Goal: Information Seeking & Learning: Check status

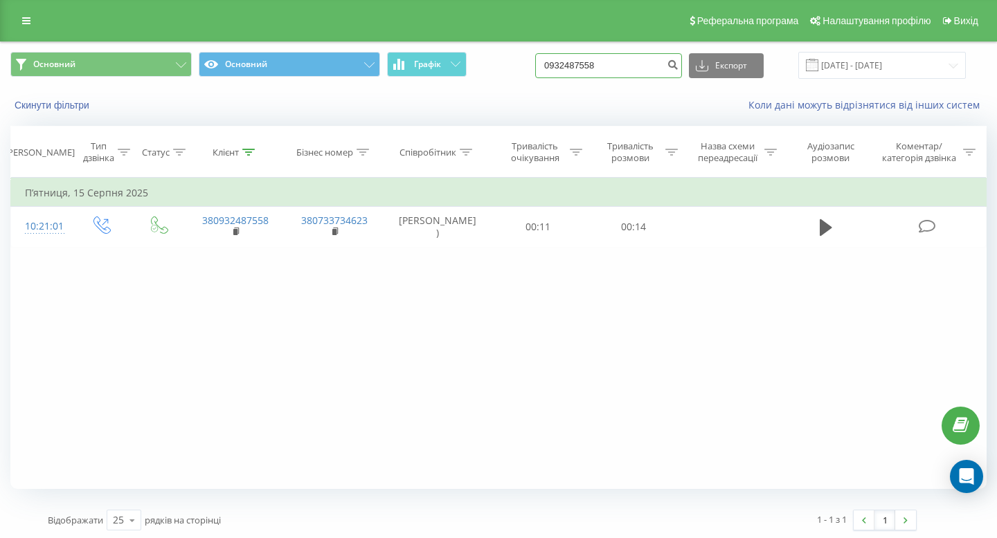
click at [617, 66] on input "0932487558" at bounding box center [608, 65] width 147 height 25
click at [542, 369] on div "Фільтрувати за умовою Дорівнює Введіть значення Скасувати OK Фільтрувати за умо…" at bounding box center [498, 333] width 976 height 311
click at [462, 149] on icon at bounding box center [466, 152] width 12 height 7
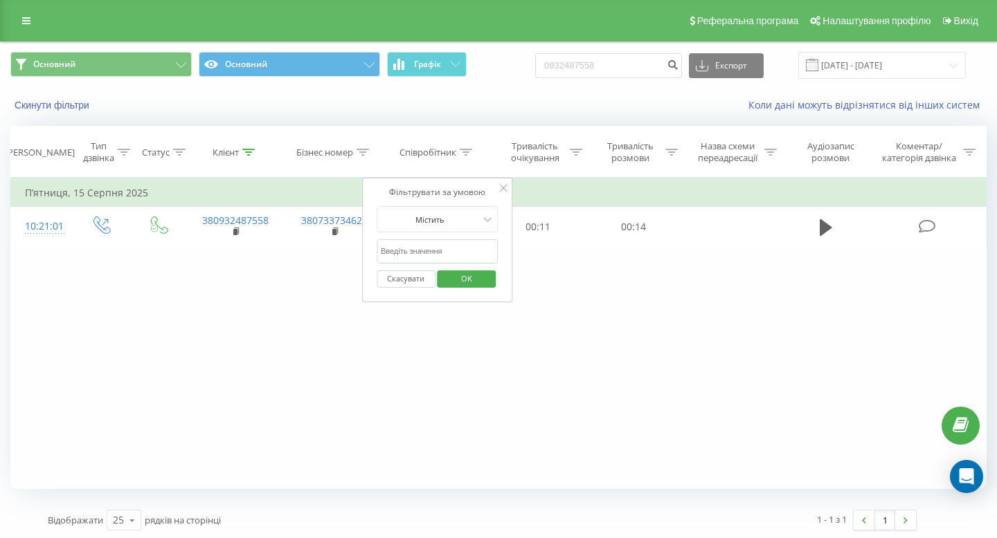
click at [430, 242] on input "text" at bounding box center [437, 251] width 122 height 24
type input "дринь"
click button "OK" at bounding box center [466, 279] width 59 height 17
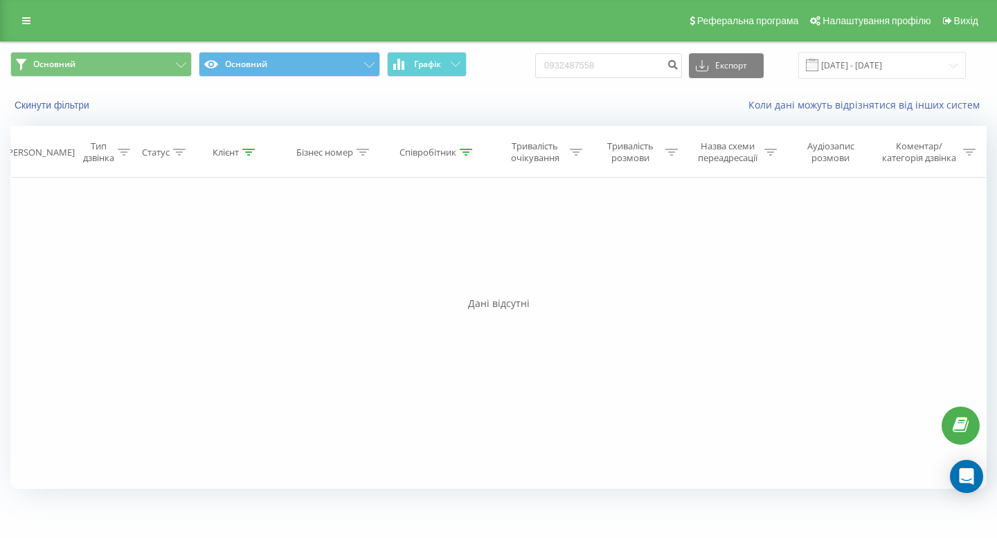
click at [613, 87] on div "Основний Основний Графік 0932487558 Експорт .csv .xls .xlsx 19.05.2025 - 19.08.…" at bounding box center [498, 65] width 995 height 46
click at [605, 67] on input "0932487558" at bounding box center [608, 65] width 147 height 25
click at [34, 20] on link at bounding box center [26, 20] width 25 height 19
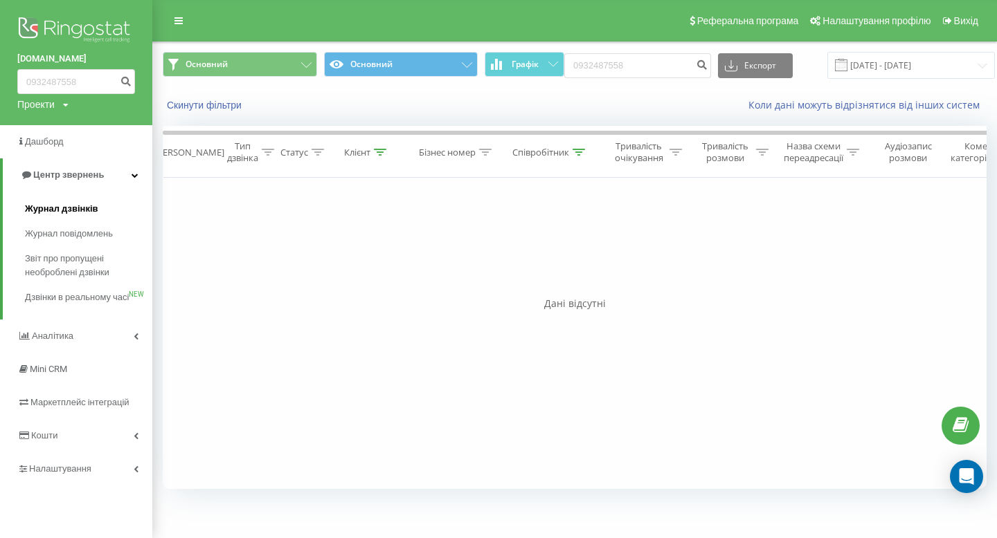
click at [43, 203] on span "Журнал дзвінків" at bounding box center [61, 209] width 73 height 14
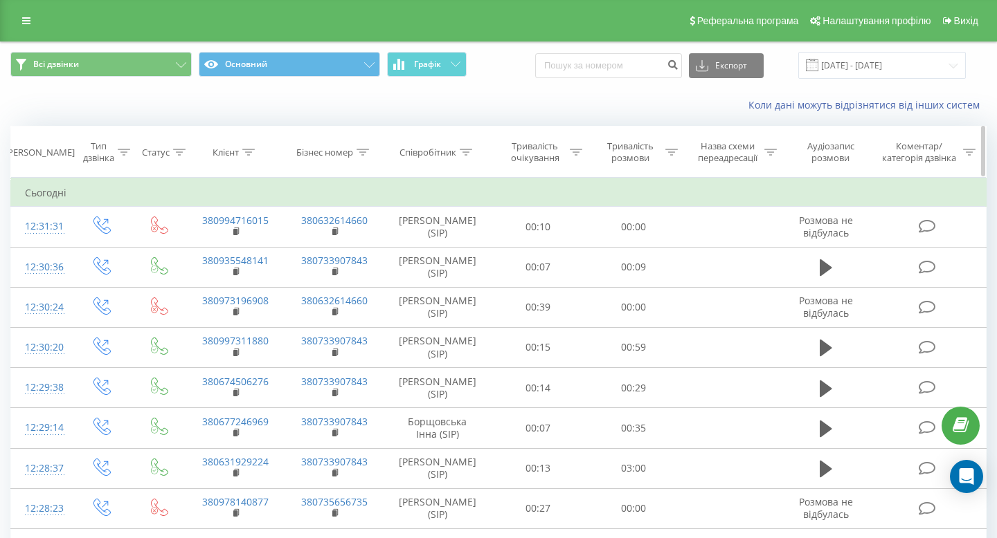
click at [460, 153] on icon at bounding box center [466, 152] width 12 height 7
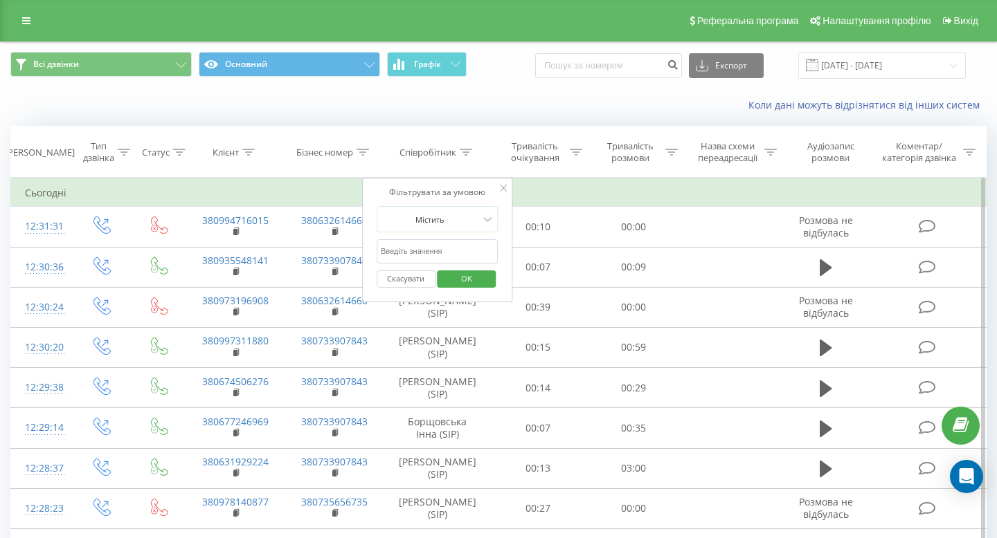
click at [419, 255] on input "text" at bounding box center [437, 251] width 122 height 24
type input "дринь"
click button "OK" at bounding box center [466, 279] width 59 height 17
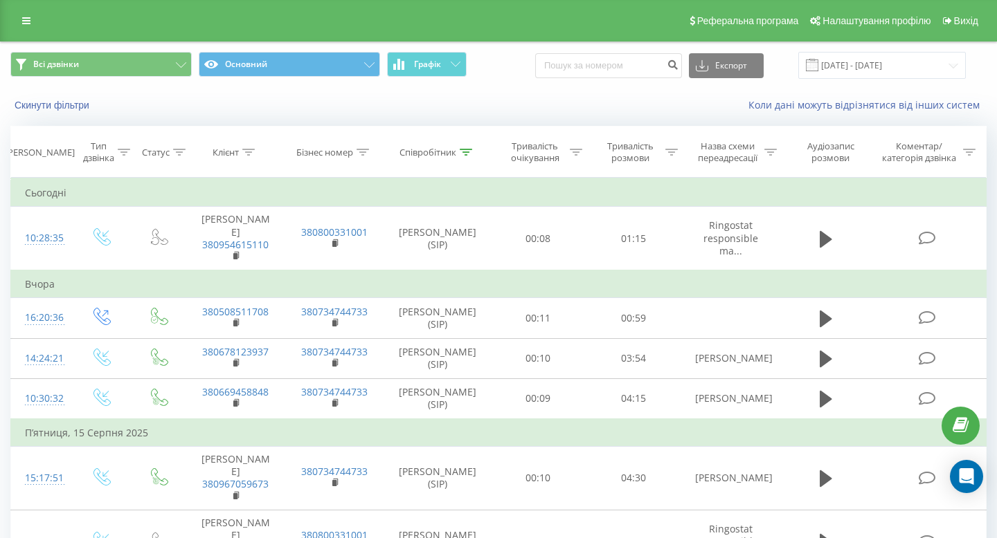
click at [37, 3] on div "Реферальна програма Налаштування профілю Вихід" at bounding box center [498, 21] width 997 height 42
click at [33, 11] on link at bounding box center [26, 20] width 25 height 19
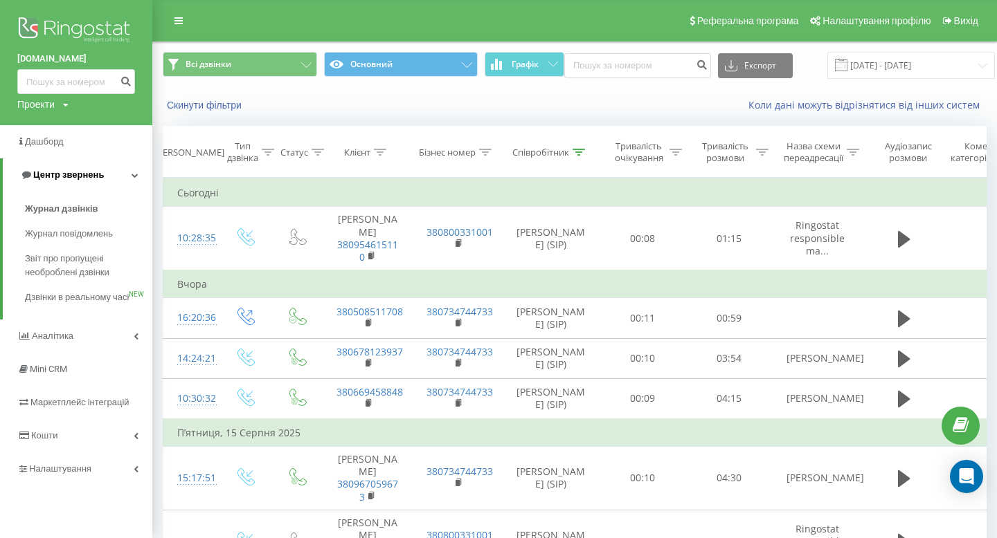
click at [87, 173] on span "Центр звернень" at bounding box center [68, 175] width 71 height 10
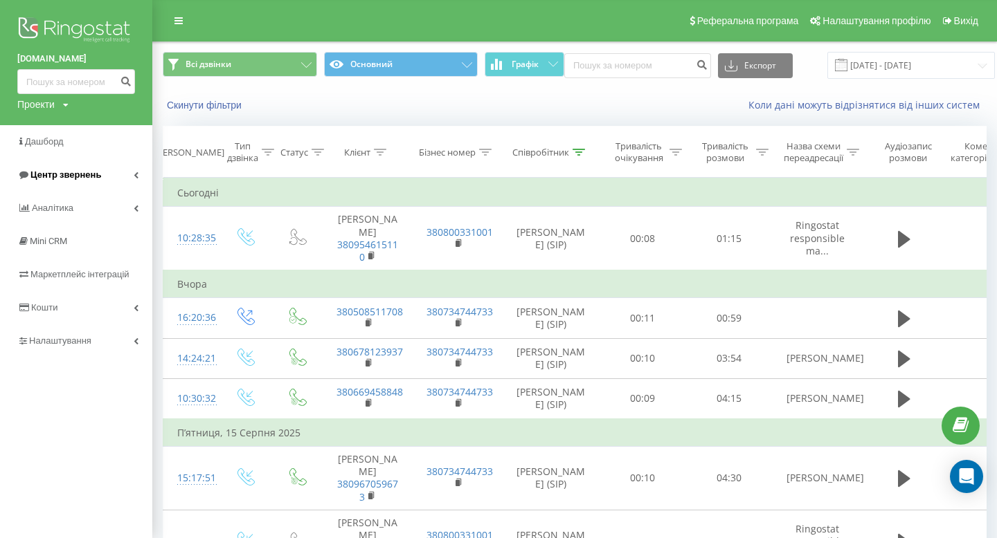
click at [78, 181] on span "Центр звернень" at bounding box center [59, 175] width 84 height 14
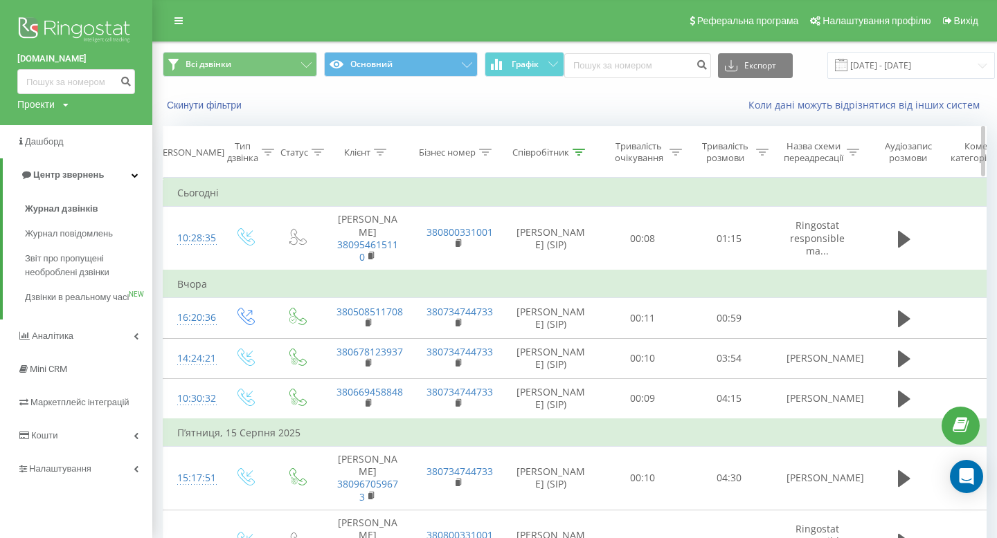
click at [559, 154] on div "Співробітник" at bounding box center [540, 153] width 57 height 12
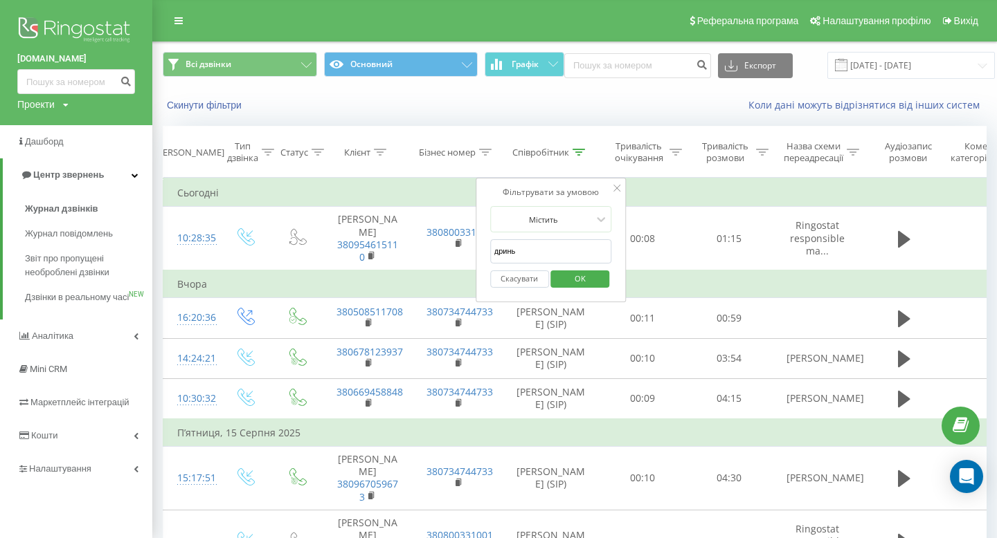
click at [552, 248] on input "дринь" at bounding box center [551, 251] width 122 height 24
click button "OK" at bounding box center [580, 279] width 59 height 17
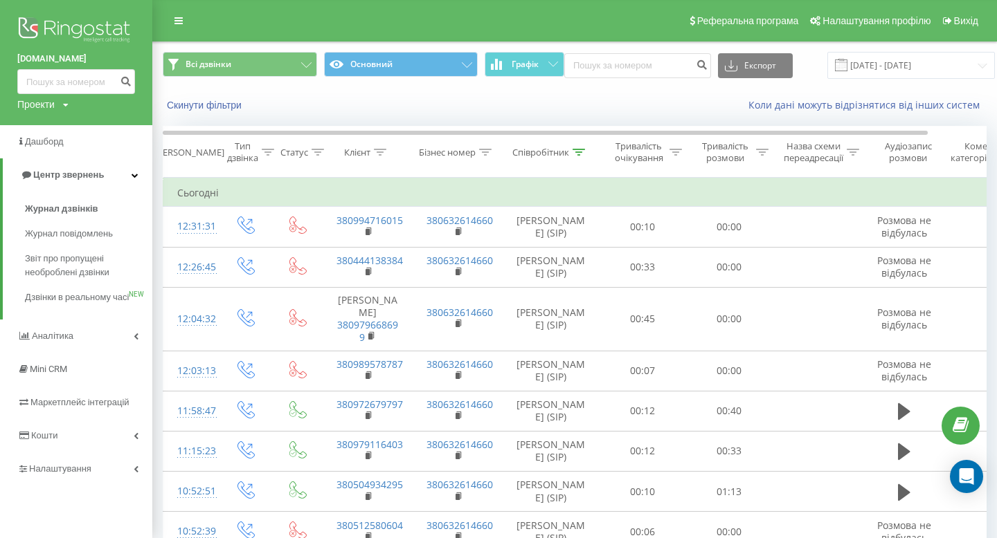
click at [183, 120] on div "Скинути фільтри Коли дані можуть відрізнятися вiд інших систем" at bounding box center [574, 105] width 843 height 33
click at [158, 113] on div "Скинути фільтри Коли дані можуть відрізнятися вiд інших систем" at bounding box center [574, 105] width 843 height 33
click at [176, 28] on link at bounding box center [178, 20] width 25 height 19
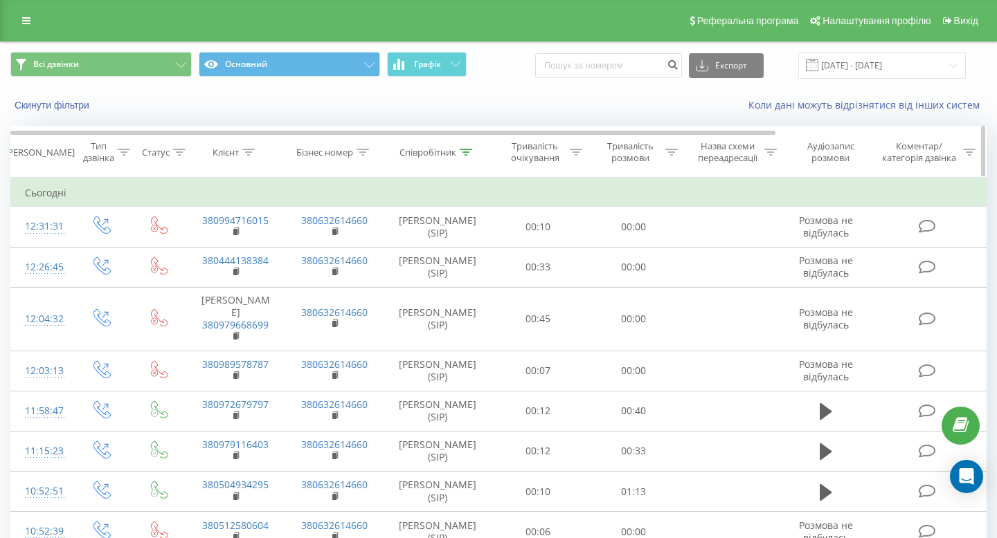
click at [466, 150] on icon at bounding box center [466, 152] width 12 height 7
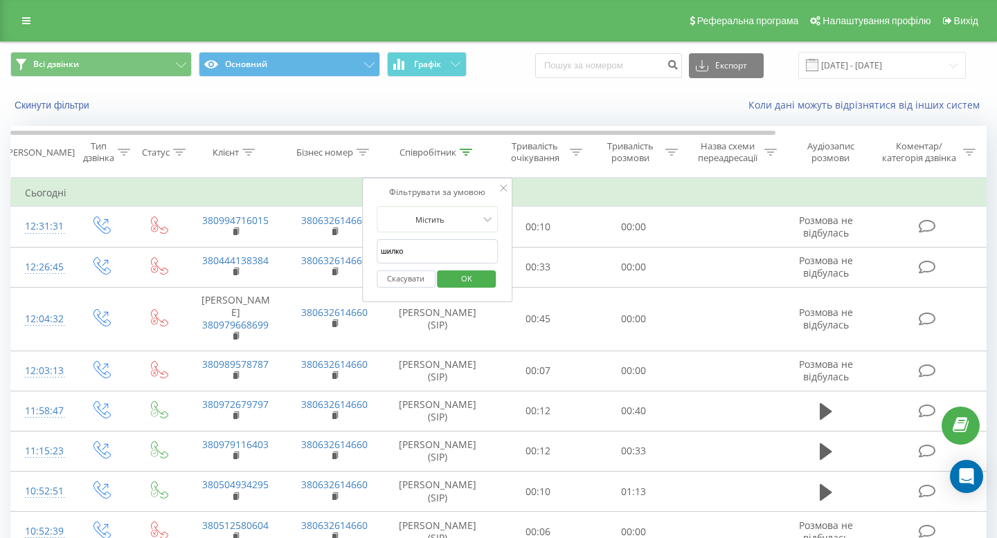
click at [438, 254] on input "шилко" at bounding box center [437, 251] width 122 height 24
type input "дринь"
click button "OK" at bounding box center [466, 279] width 59 height 17
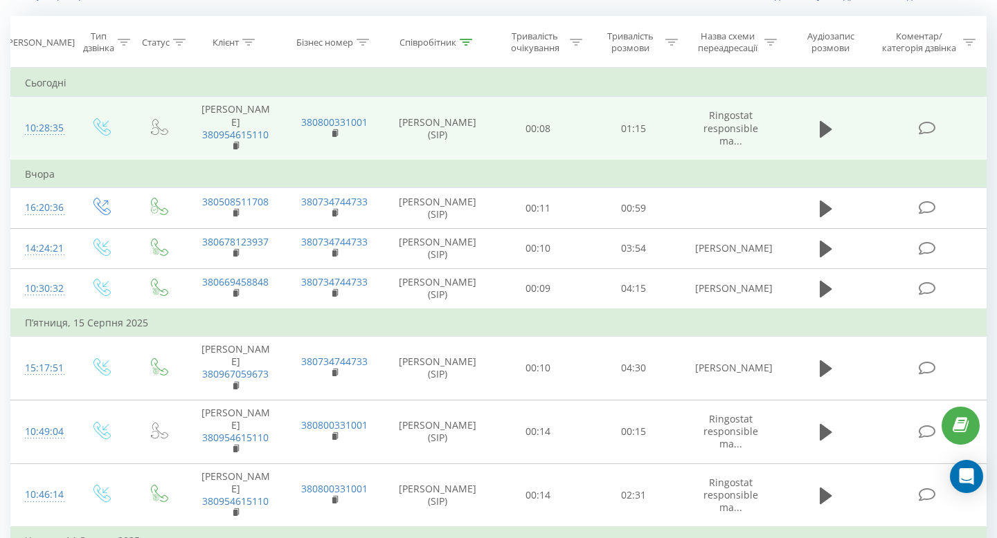
scroll to position [92, 0]
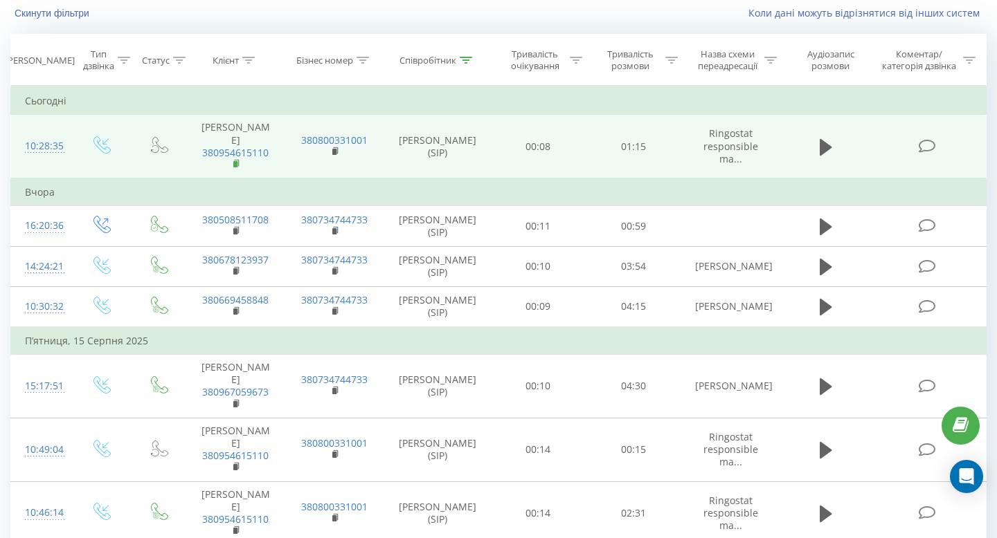
click at [236, 167] on rect at bounding box center [235, 164] width 4 height 6
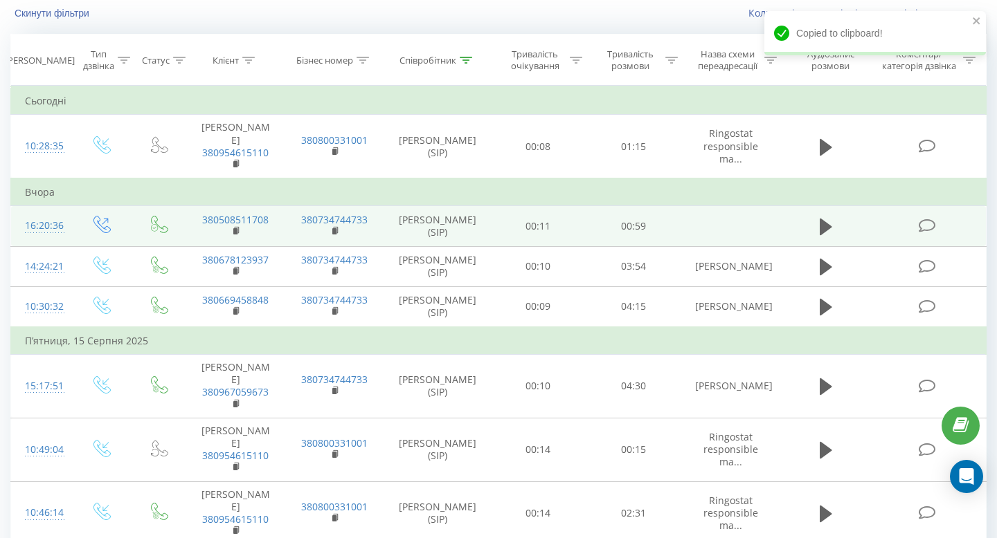
scroll to position [0, 0]
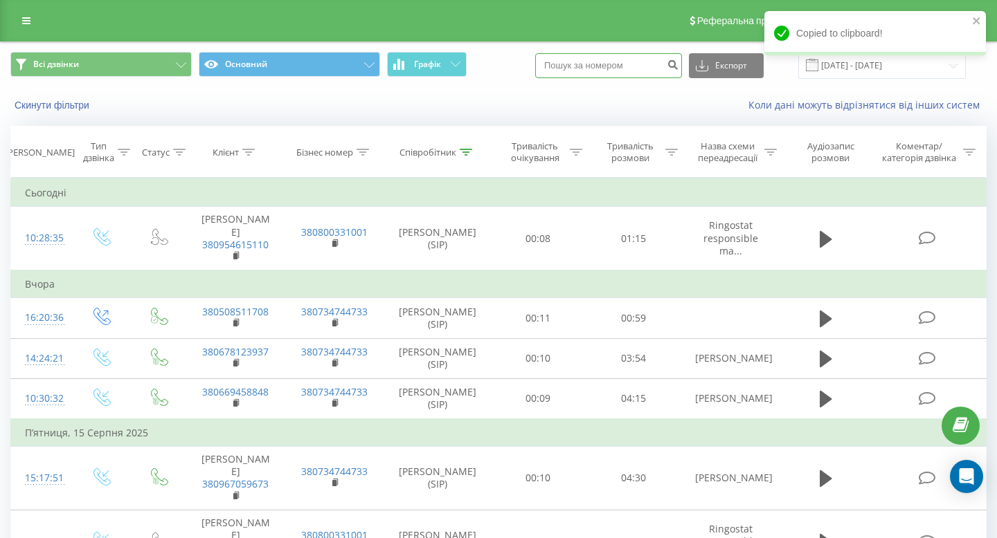
click at [608, 71] on input at bounding box center [608, 65] width 147 height 25
paste input "380954615110"
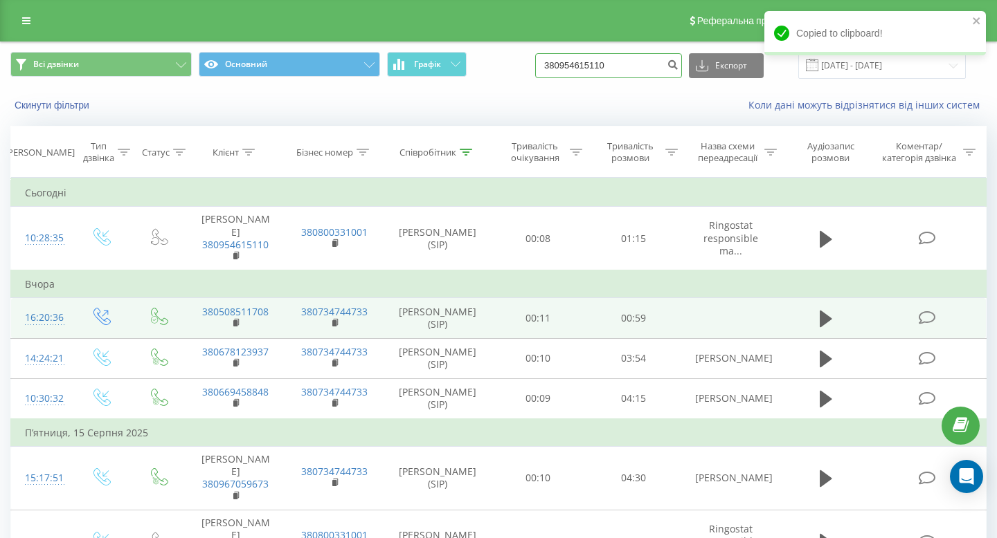
type input "380954615110"
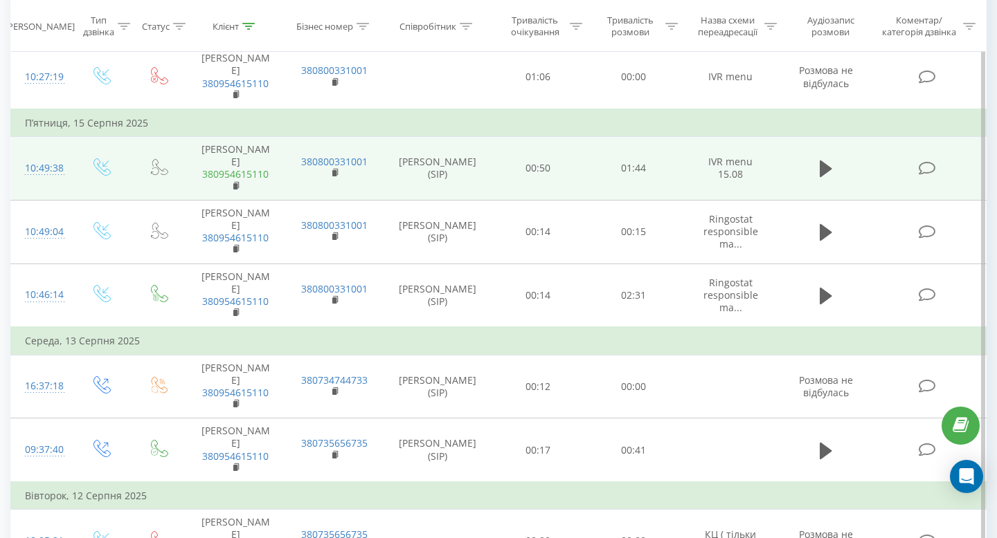
scroll to position [469, 0]
